Goal: Information Seeking & Learning: Learn about a topic

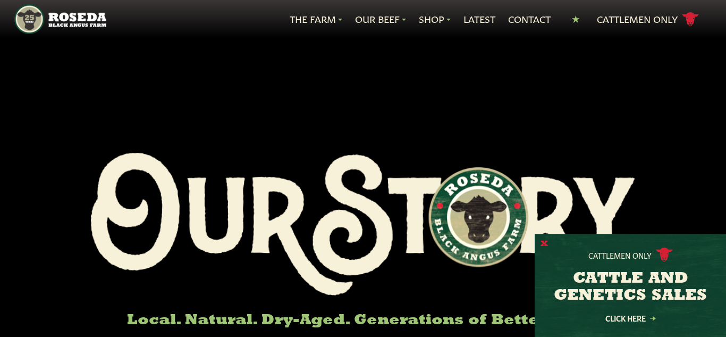
click at [546, 242] on button "X" at bounding box center [544, 243] width 7 height 11
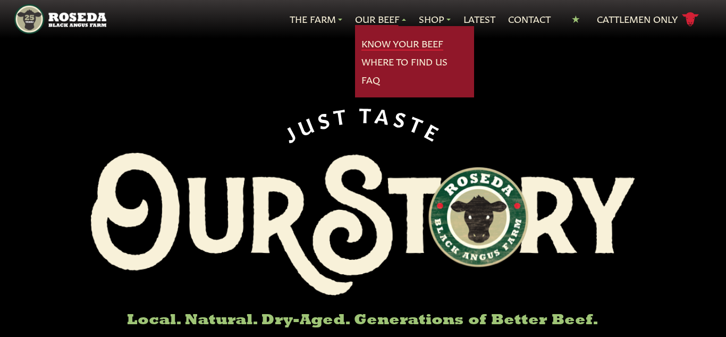
click at [395, 44] on link "Know Your Beef" at bounding box center [402, 44] width 82 height 14
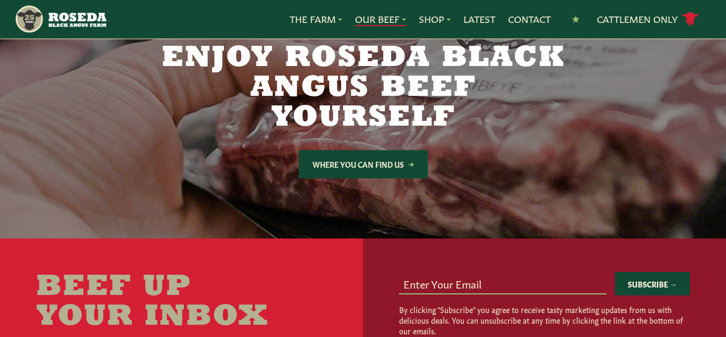
scroll to position [2250, 0]
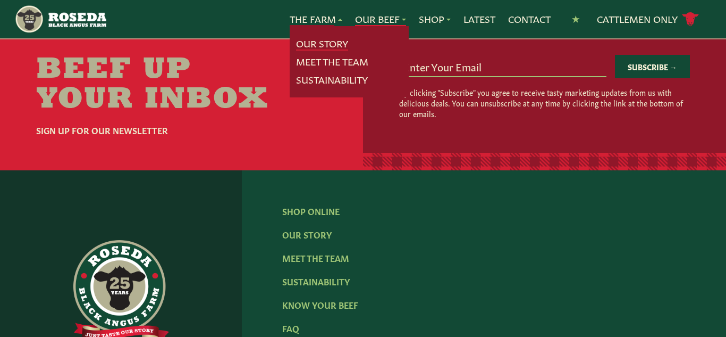
click at [330, 43] on link "Our Story" at bounding box center [322, 44] width 52 height 14
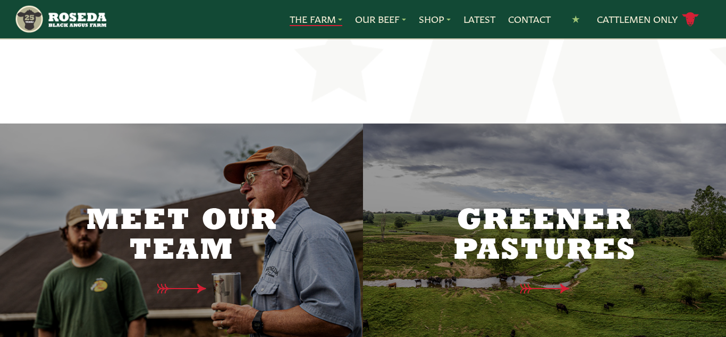
scroll to position [2620, 0]
